Goal: Transaction & Acquisition: Subscribe to service/newsletter

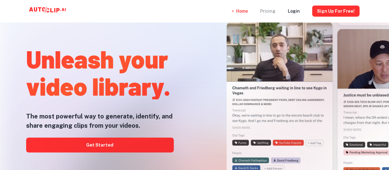
drag, startPoint x: 0, startPoint y: 0, endPoint x: 275, endPoint y: 12, distance: 275.4
click at [275, 12] on div "Pricing" at bounding box center [267, 11] width 15 height 22
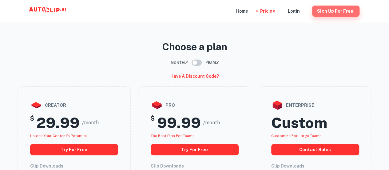
click at [341, 11] on button "Sign Up for free!" at bounding box center [335, 11] width 47 height 11
